Goal: Check status: Check status

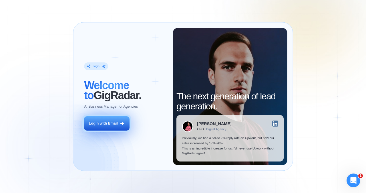
click at [109, 124] on div "Login with Email" at bounding box center [103, 123] width 29 height 5
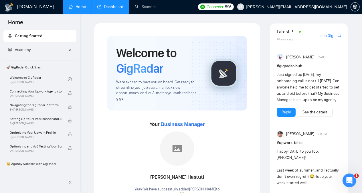
click at [115, 7] on link "Dashboard" at bounding box center [110, 6] width 26 height 5
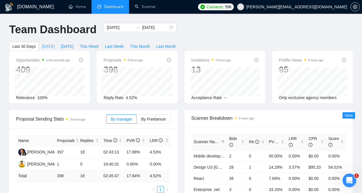
click at [55, 43] on span "Today" at bounding box center [48, 46] width 13 height 6
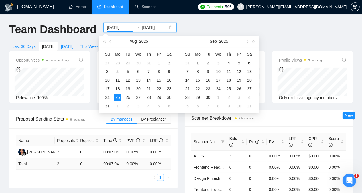
click at [114, 26] on input "2025-08-25" at bounding box center [120, 27] width 26 height 6
type input "2025-08-22"
click at [159, 88] on div "22" at bounding box center [158, 88] width 7 height 7
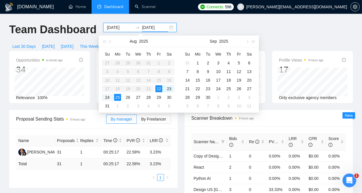
type input "2025-08-24"
click at [107, 97] on div "24" at bounding box center [107, 97] width 7 height 7
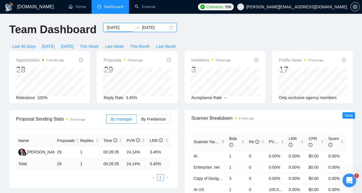
click at [107, 28] on input "2025-08-22" at bounding box center [120, 27] width 26 height 6
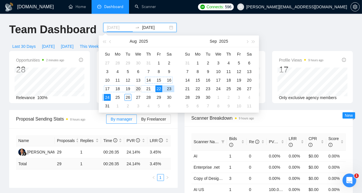
type input "2025-08-20"
click at [135, 90] on div "20" at bounding box center [138, 88] width 7 height 7
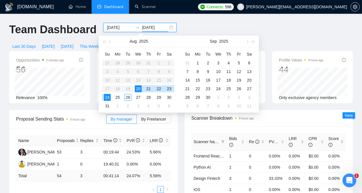
click at [137, 90] on div "20" at bounding box center [138, 88] width 7 height 7
type input "2025-08-20"
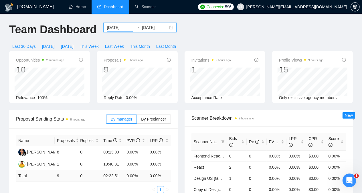
click at [114, 27] on input "2025-08-20" at bounding box center [120, 27] width 26 height 6
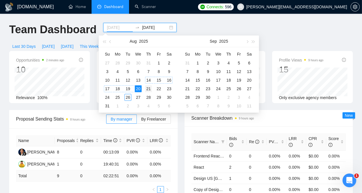
type input "2025-08-21"
click at [149, 88] on div "21" at bounding box center [148, 88] width 7 height 7
type input "2025-08-21"
click at [148, 90] on div "21" at bounding box center [148, 88] width 7 height 7
